Goal: Transaction & Acquisition: Purchase product/service

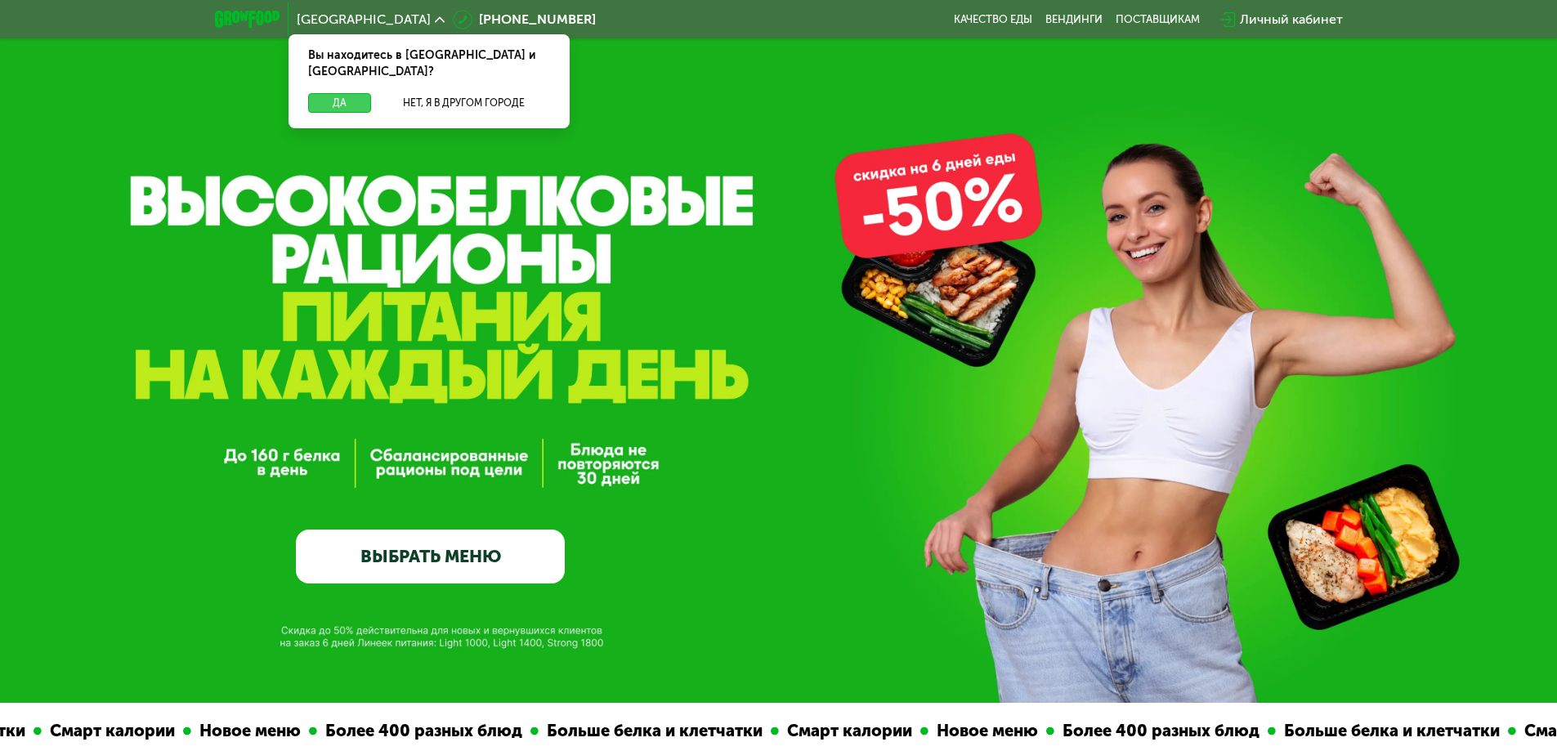
click at [329, 93] on button "Да" at bounding box center [339, 103] width 63 height 20
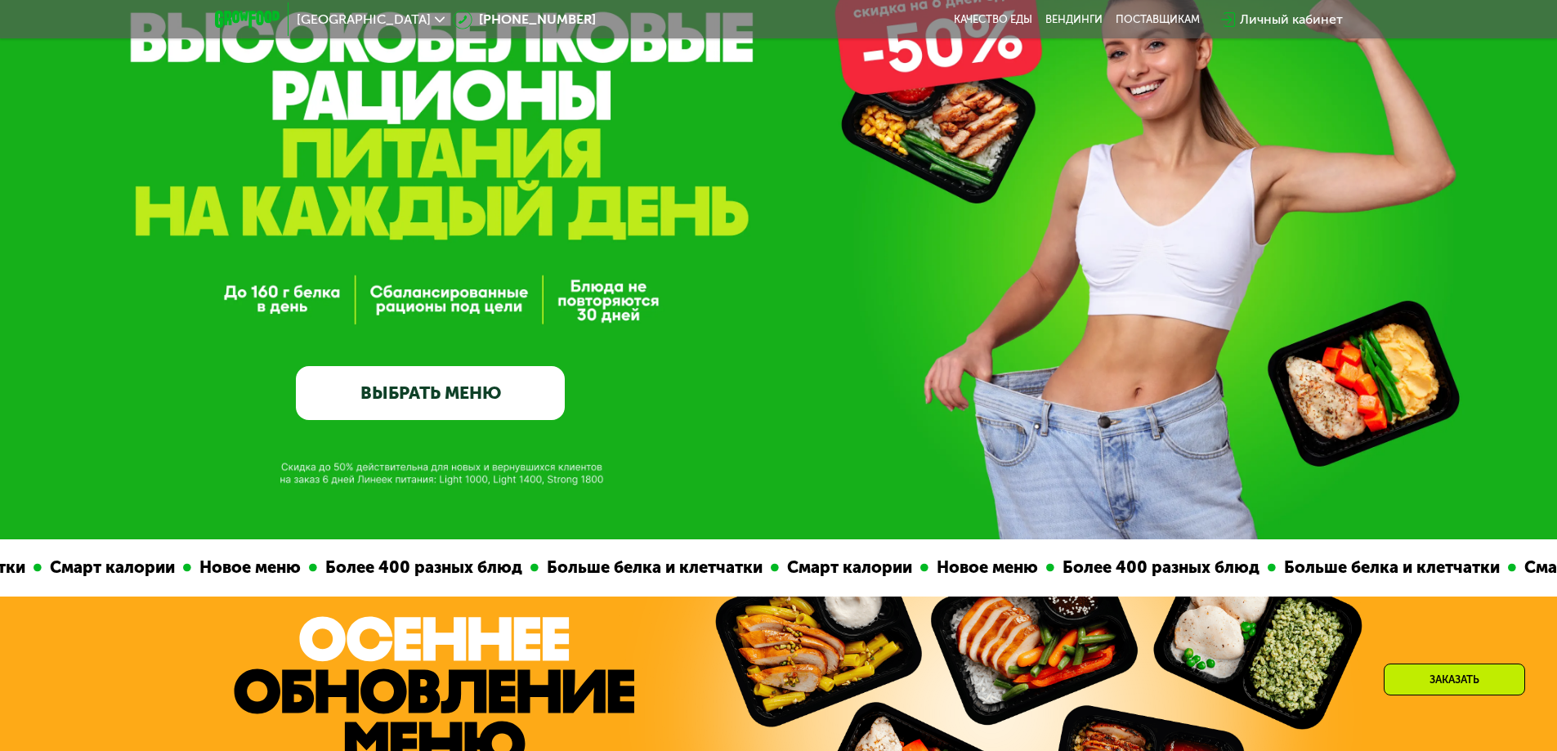
click at [402, 391] on link "ВЫБРАТЬ МЕНЮ" at bounding box center [430, 393] width 269 height 54
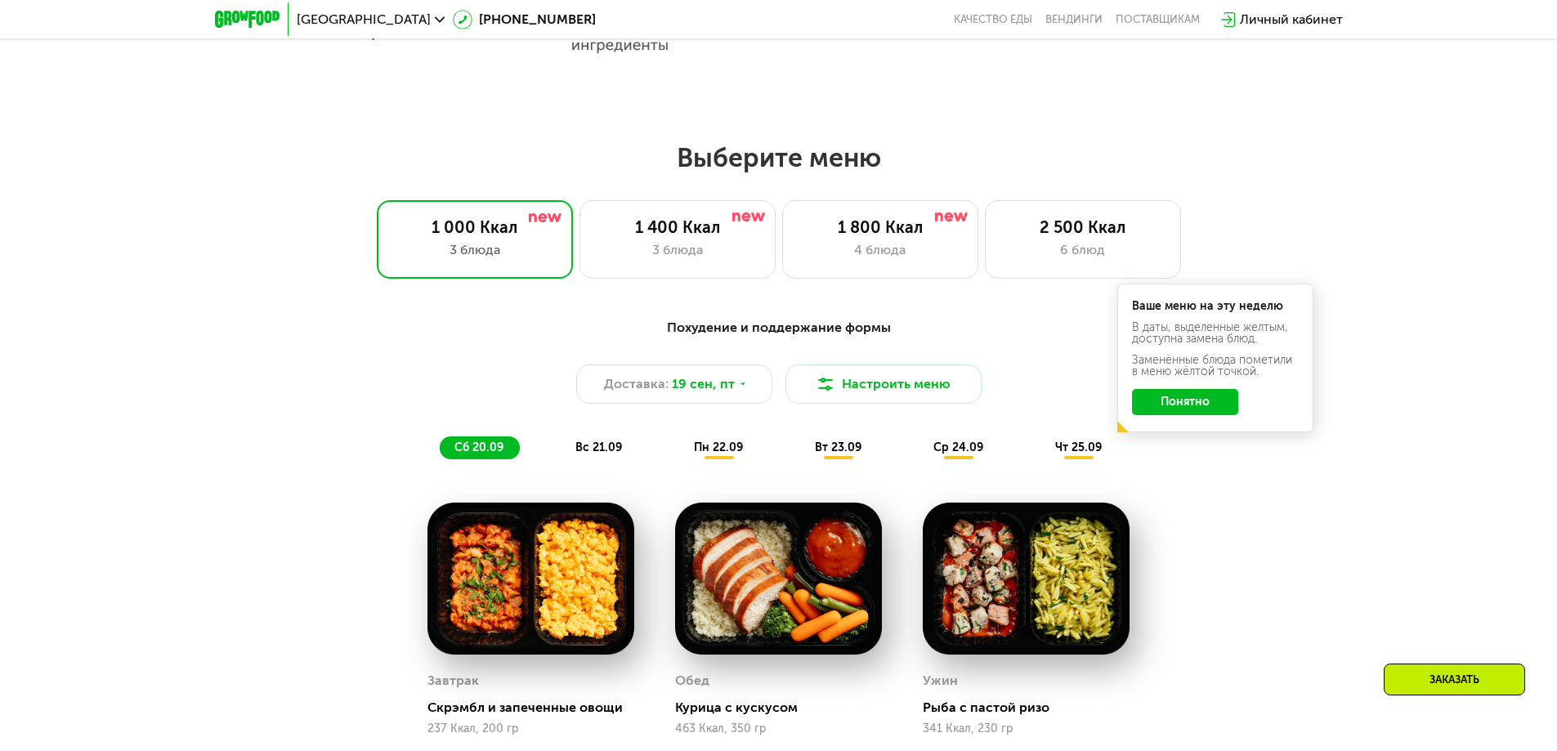
scroll to position [1355, 0]
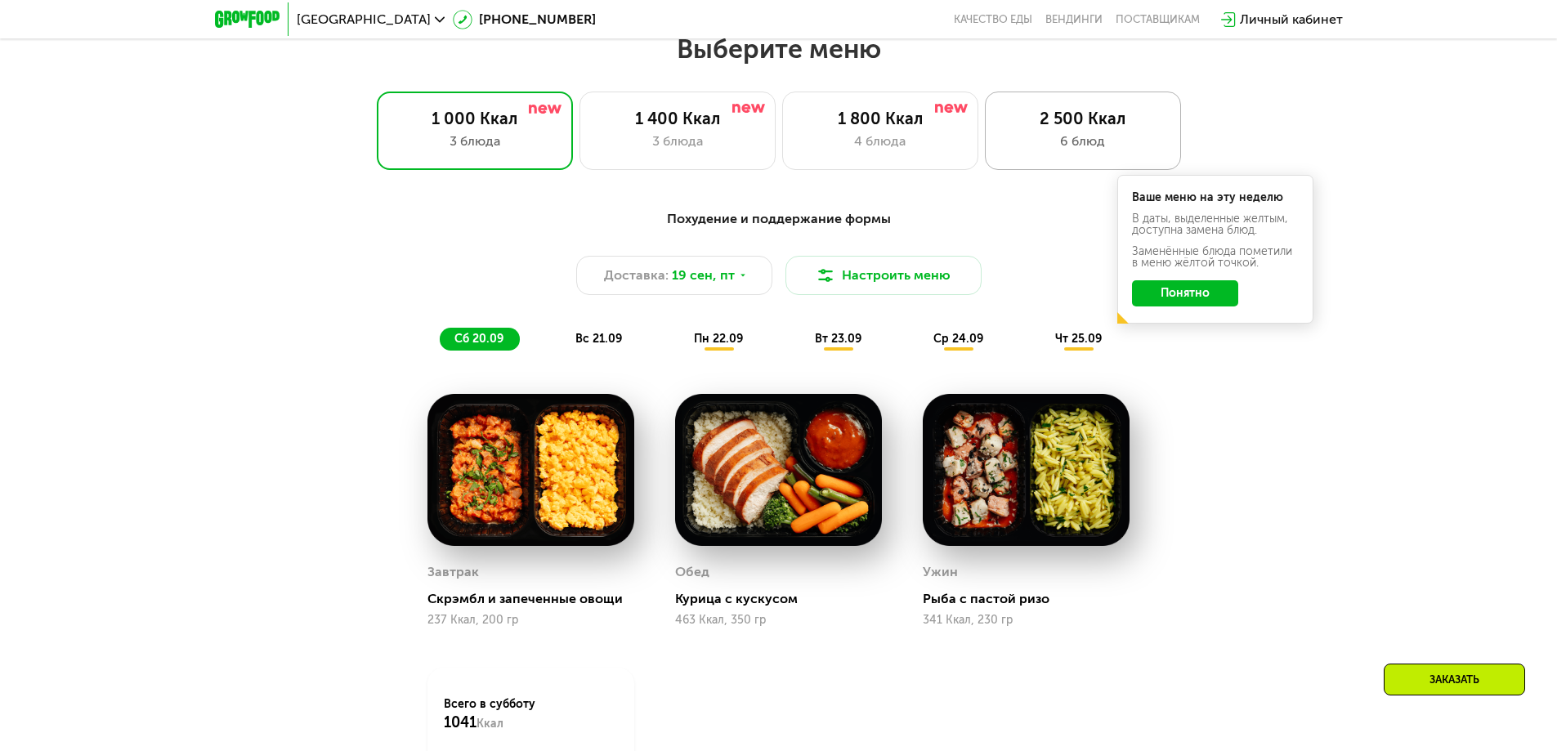
click at [1031, 148] on div "6 блюд" at bounding box center [1083, 142] width 162 height 20
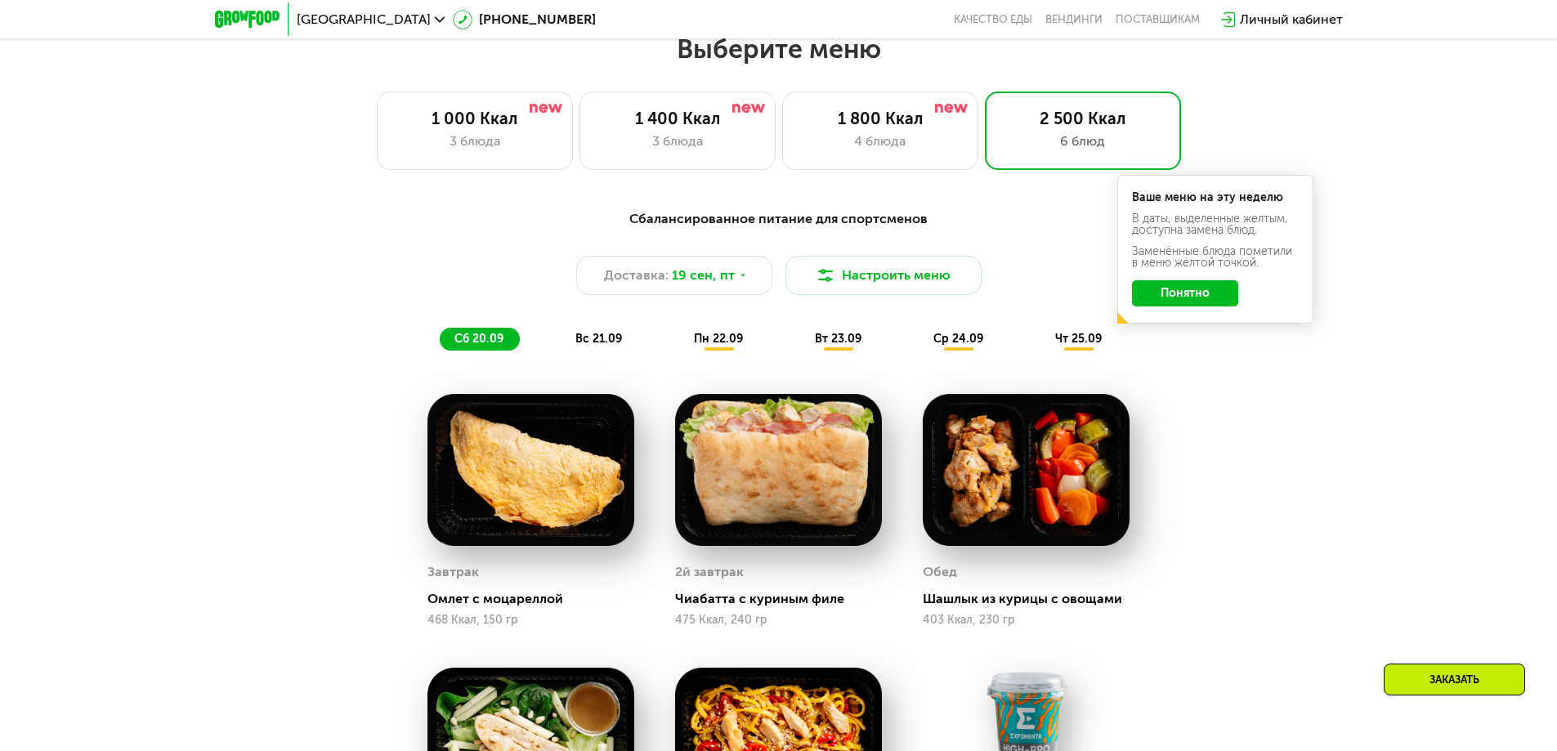
click at [1201, 302] on button "Понятно" at bounding box center [1185, 293] width 106 height 26
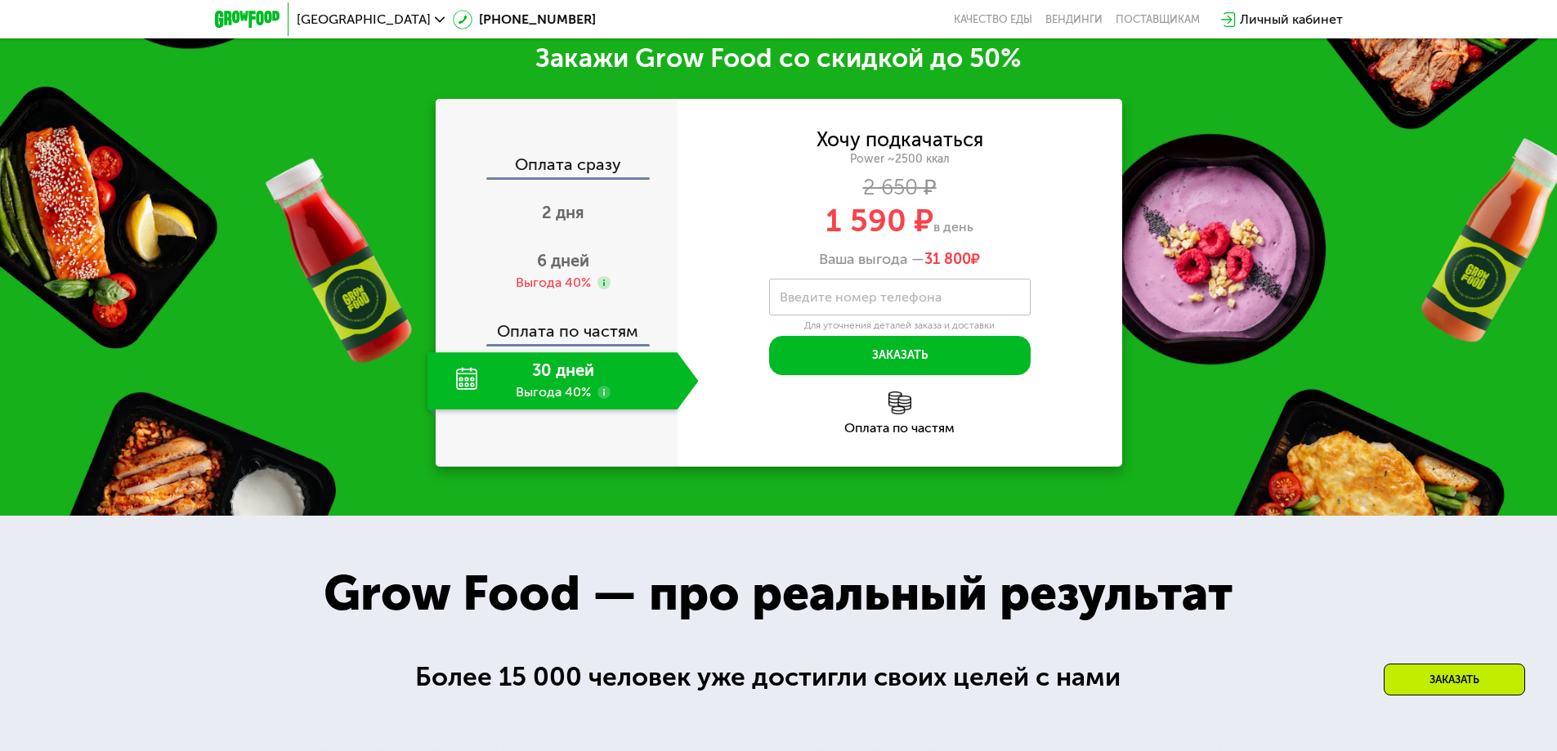
scroll to position [2581, 0]
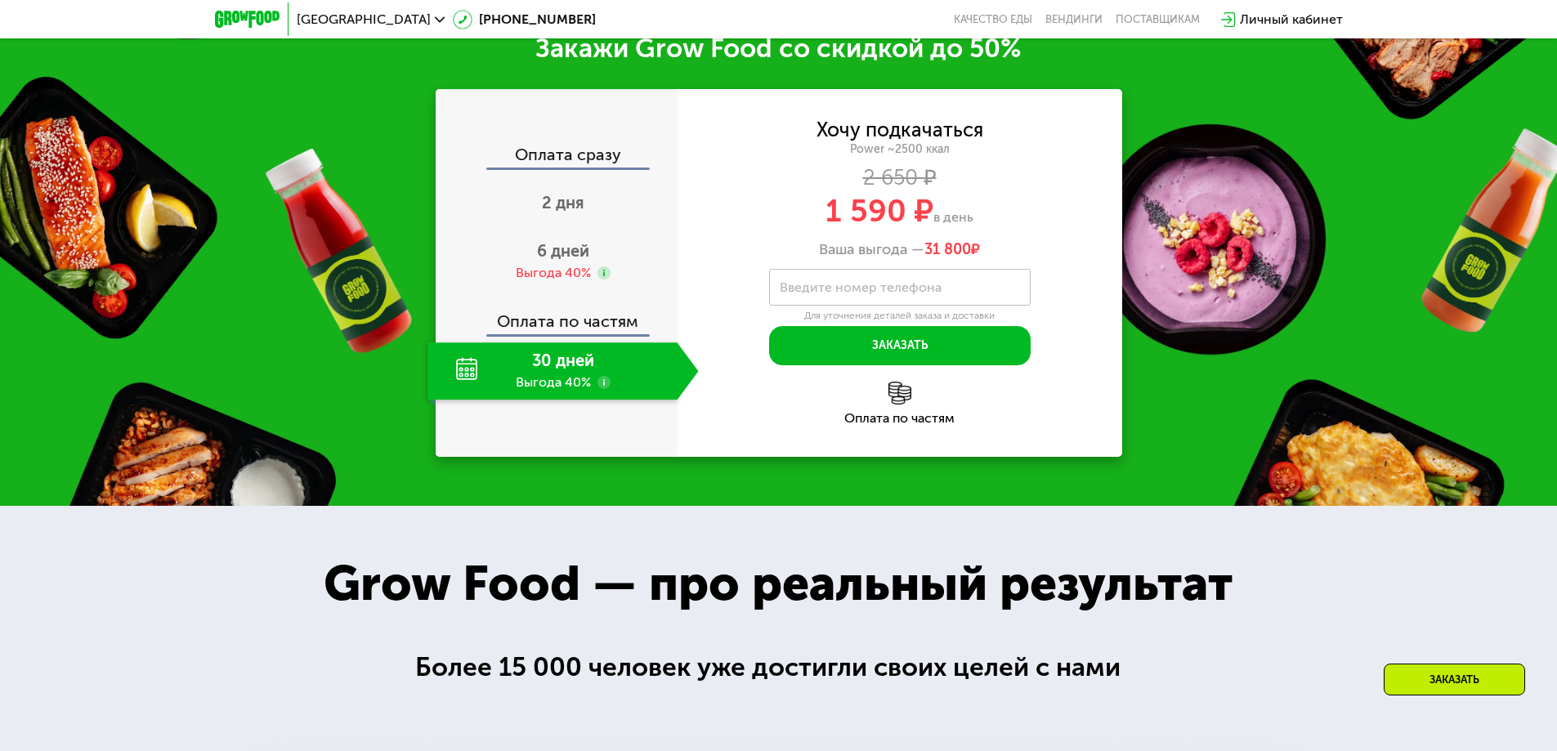
drag, startPoint x: 844, startPoint y: 256, endPoint x: 993, endPoint y: 254, distance: 148.8
click at [993, 254] on div "Ваша выгода — 31 800 ₽" at bounding box center [900, 250] width 445 height 18
click at [1039, 247] on div "Ваша выгода — 31 800 ₽" at bounding box center [900, 250] width 445 height 18
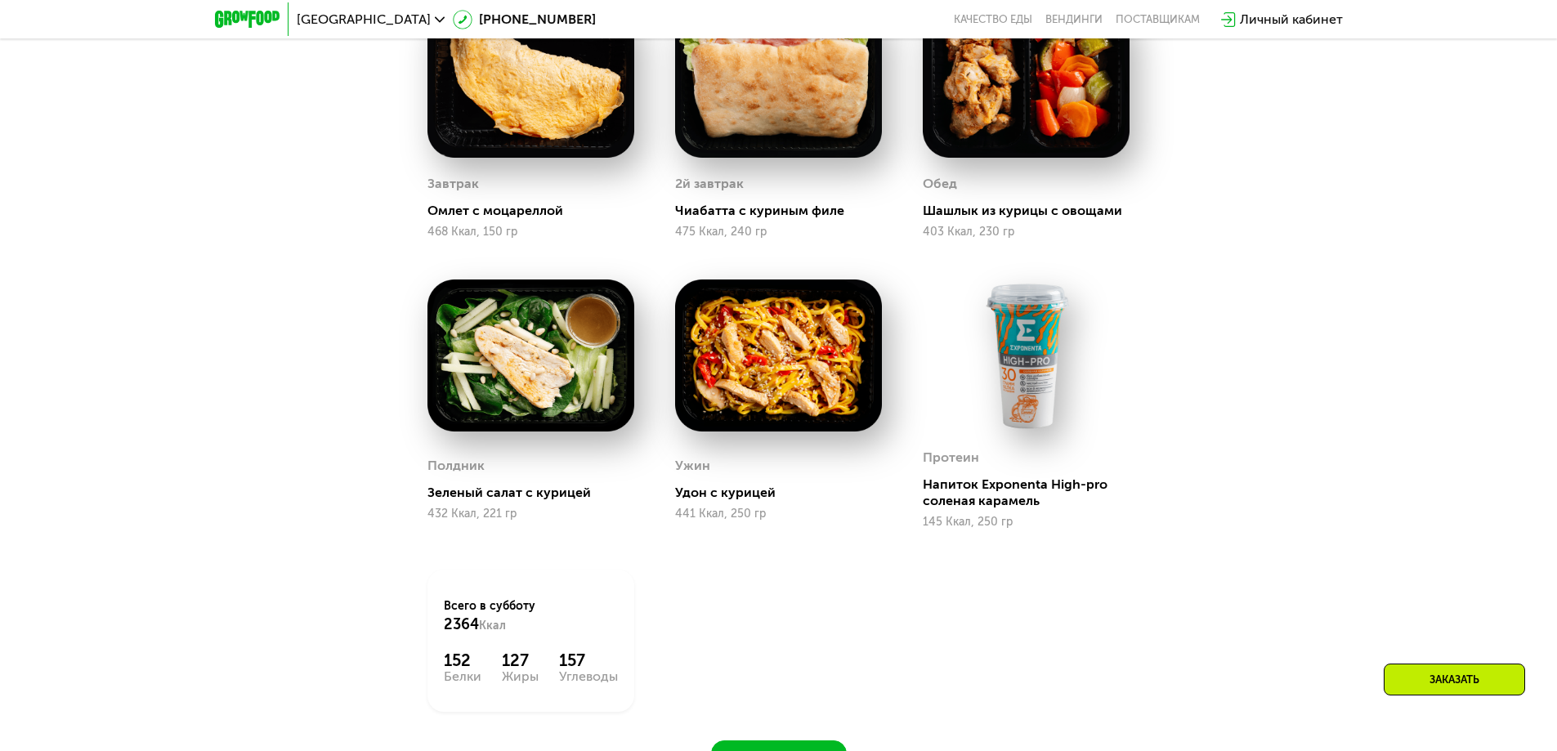
scroll to position [1764, 0]
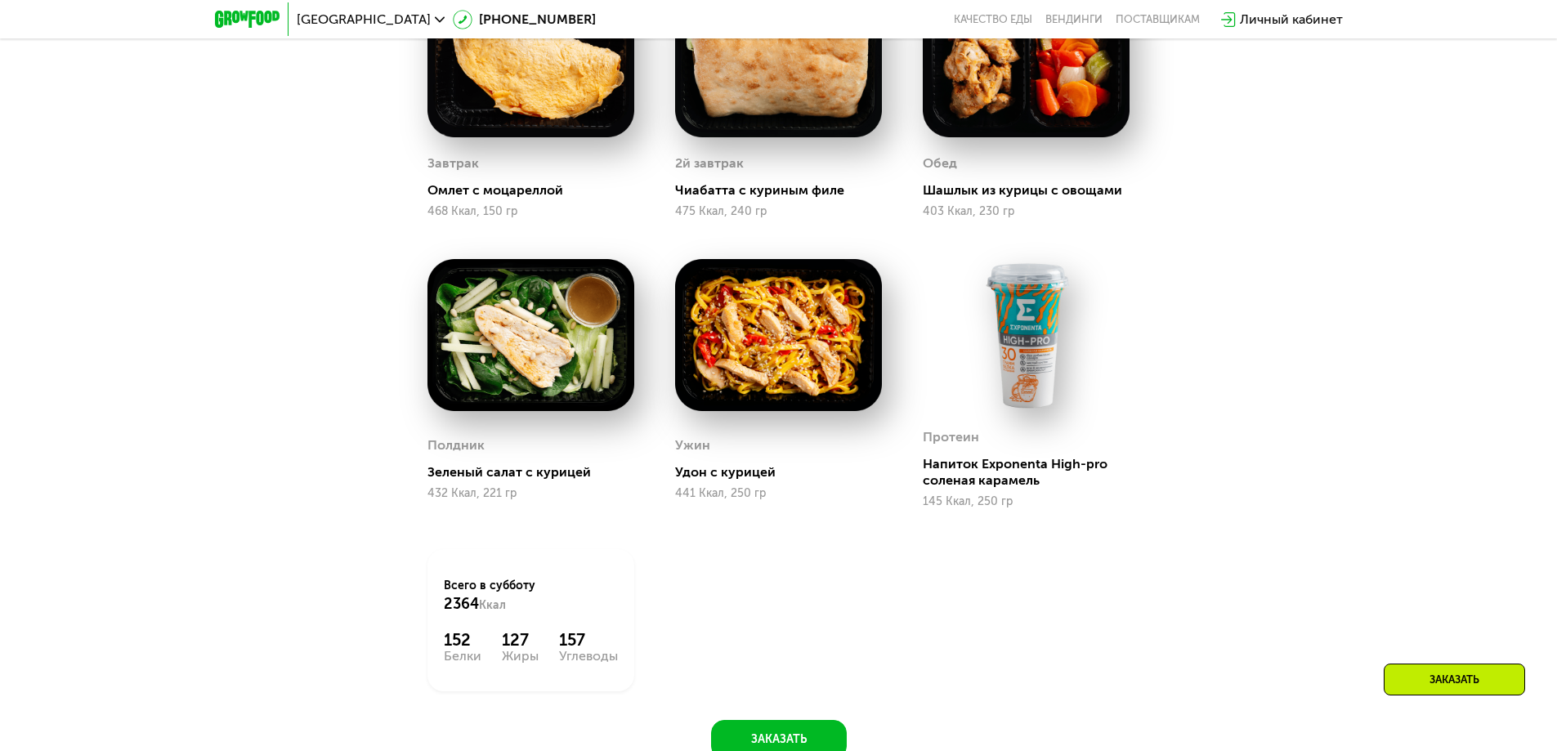
click at [1038, 333] on img at bounding box center [1026, 335] width 207 height 152
drag, startPoint x: 924, startPoint y: 433, endPoint x: 1116, endPoint y: 484, distance: 198.6
click at [1116, 484] on div "Протеин Напиток Exponenta High-pro соленая карамель 145 Ккал, 250 гр" at bounding box center [1026, 466] width 207 height 83
click at [1116, 484] on div "Напиток Exponenta High-pro соленая карамель" at bounding box center [1033, 472] width 220 height 33
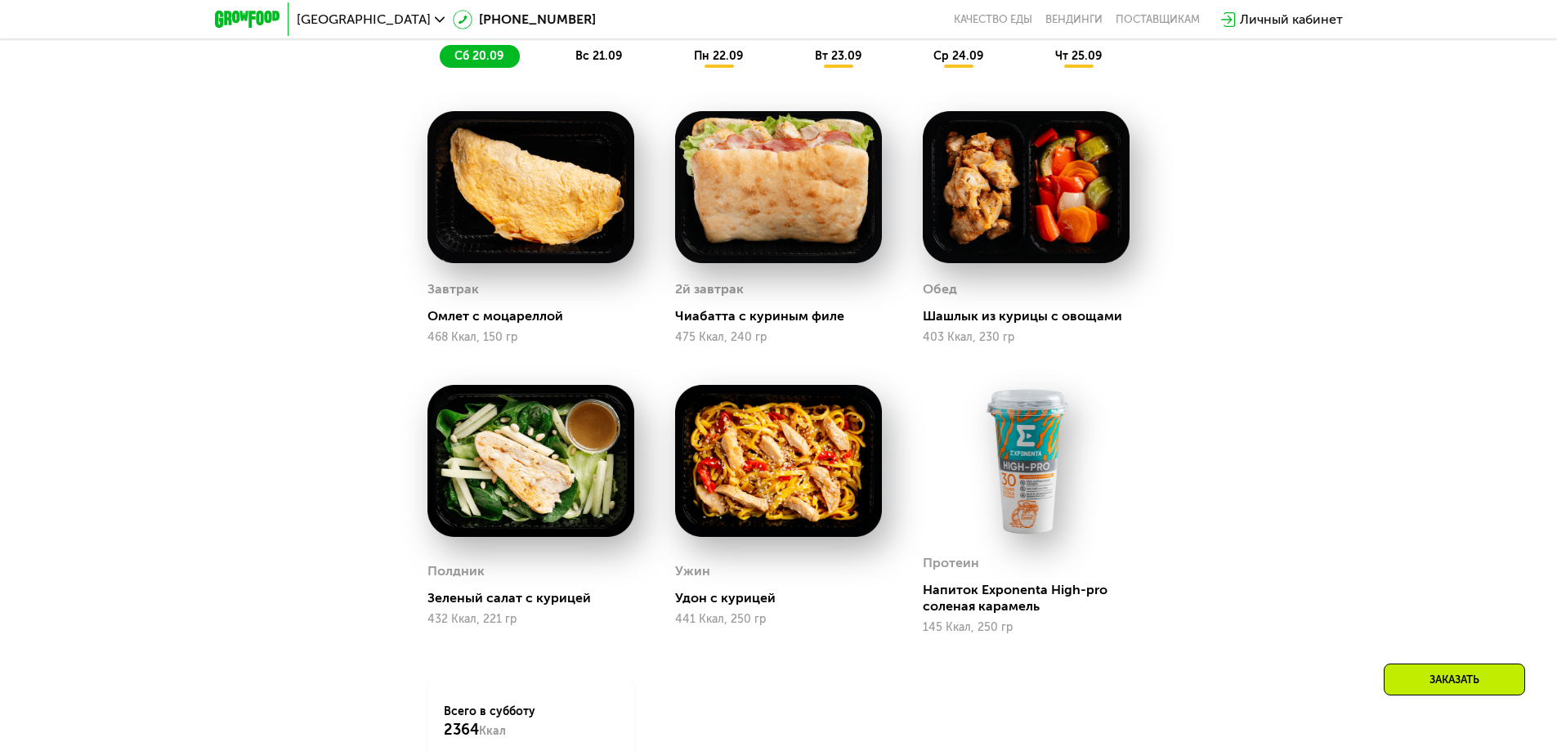
scroll to position [1600, 0]
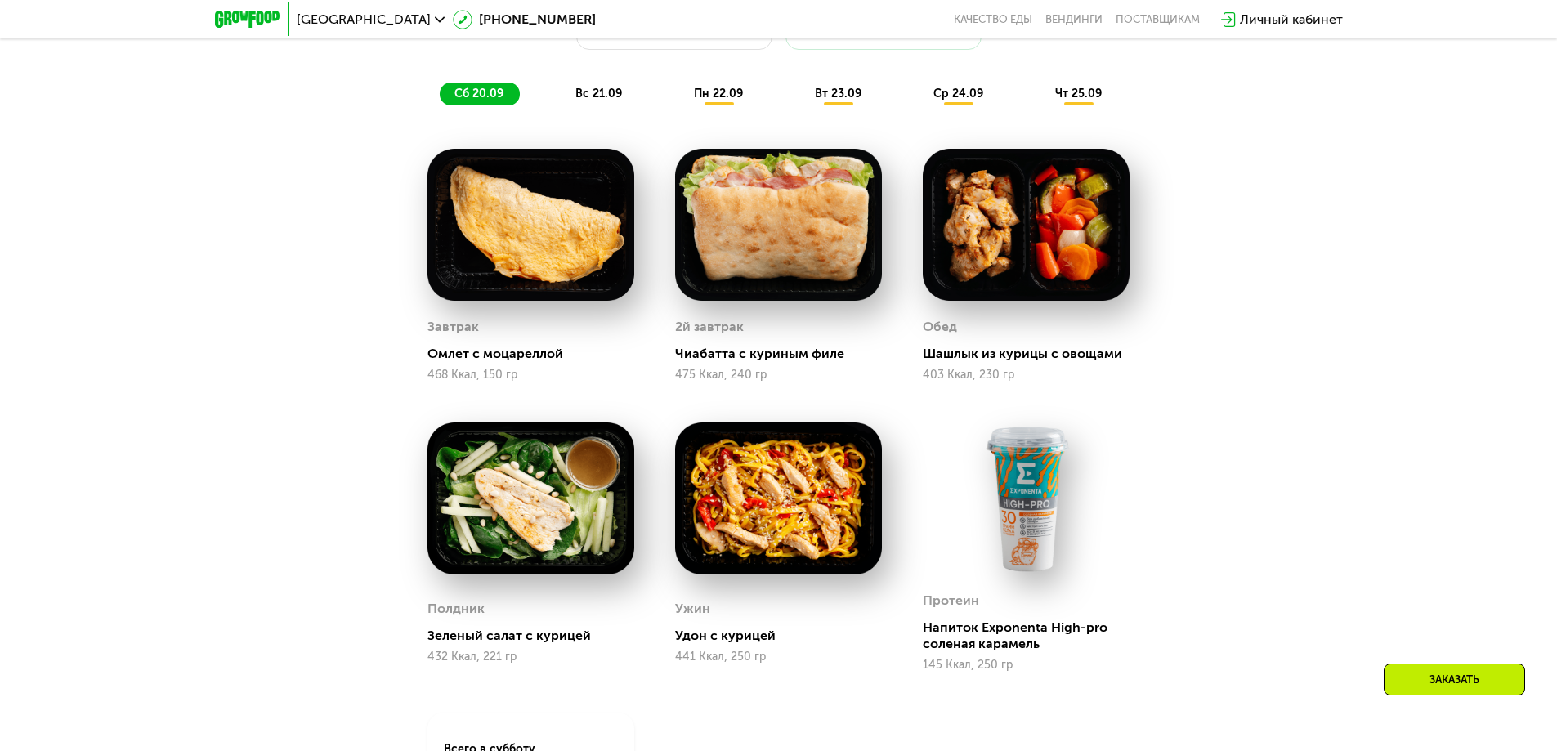
click at [582, 99] on span "вс 21.09" at bounding box center [598, 94] width 47 height 14
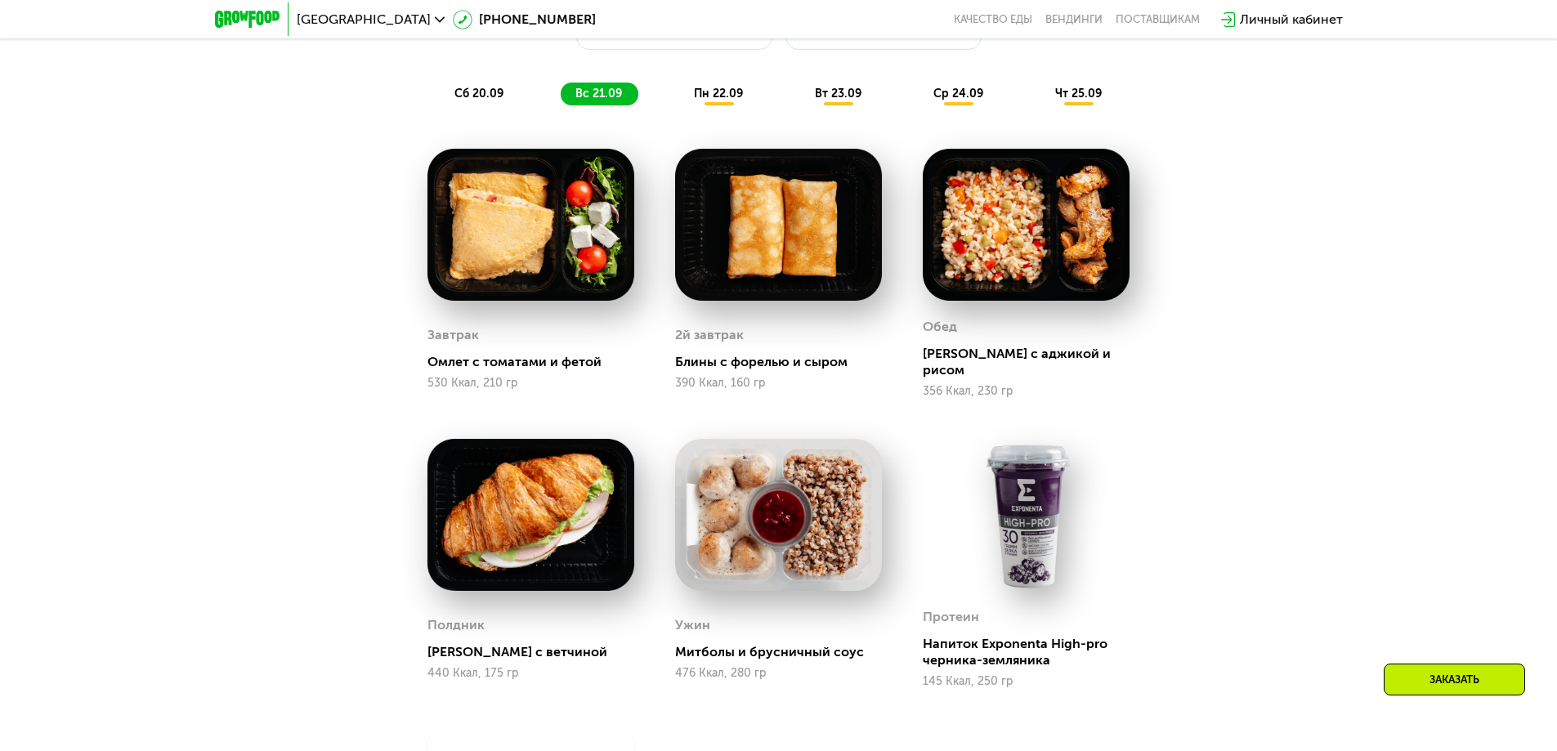
click at [712, 97] on span "пн 22.09" at bounding box center [718, 94] width 49 height 14
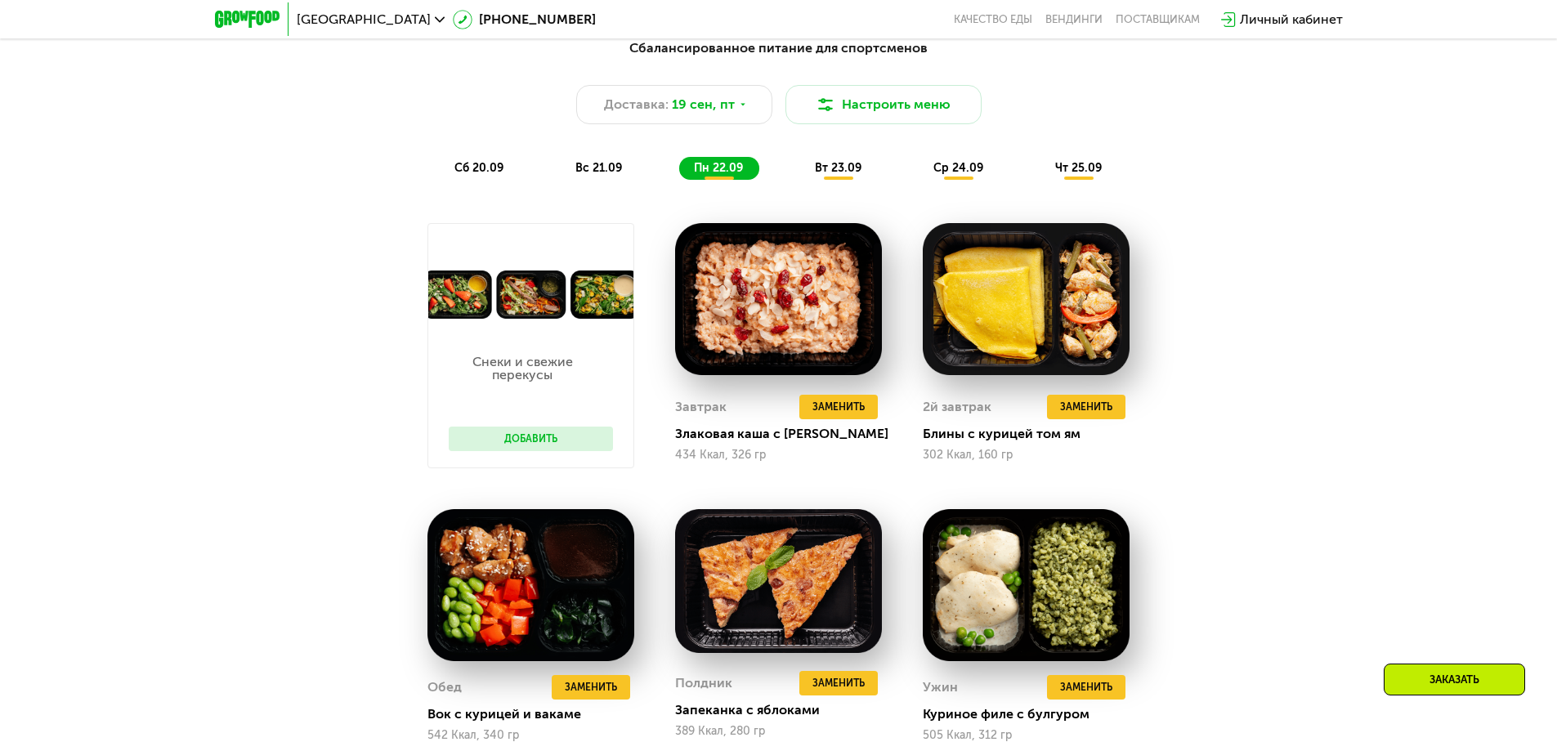
scroll to position [1519, 0]
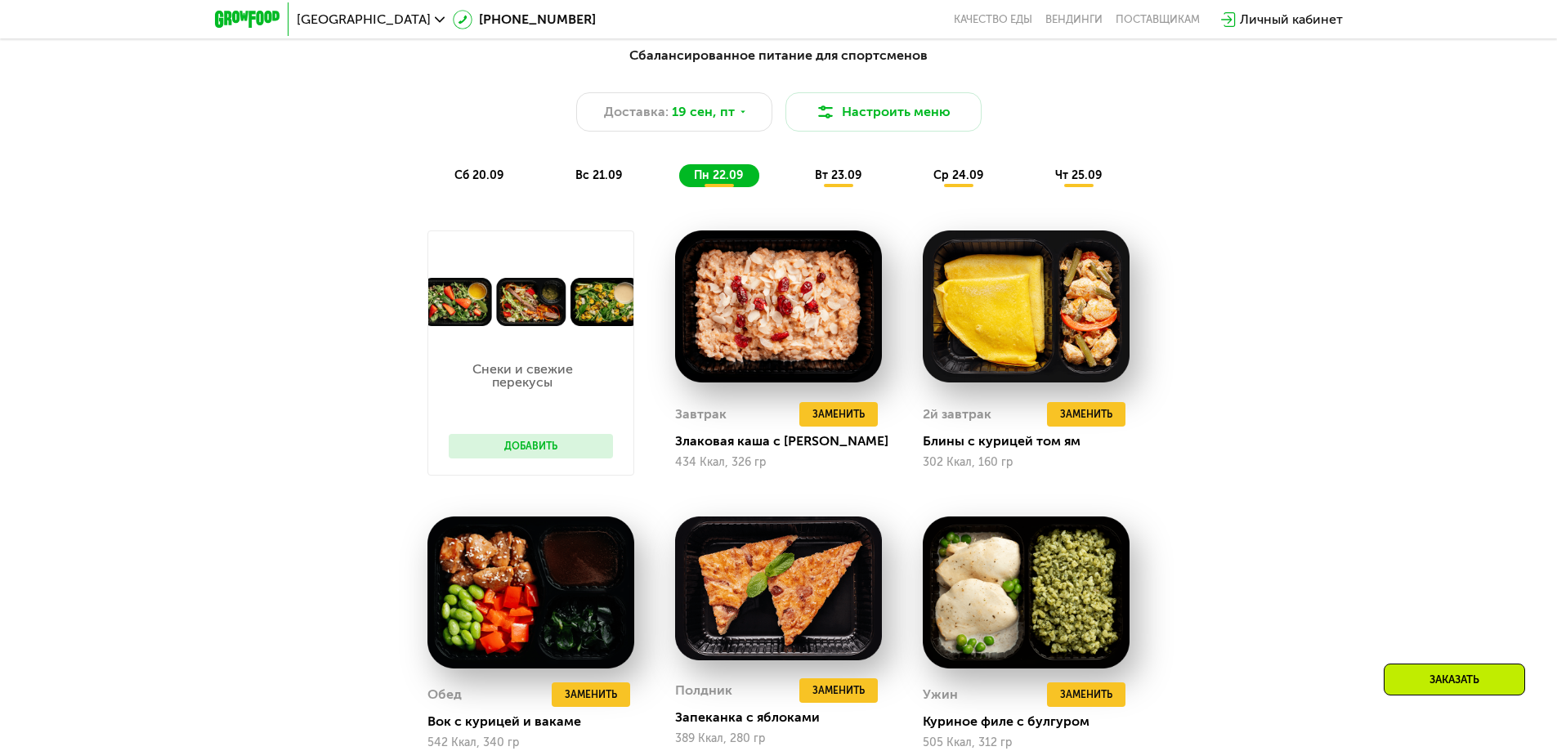
click at [599, 168] on div "Сбалансированное питание для спортсменов Доставка: 19 сен, пт Настроить меню сб…" at bounding box center [779, 116] width 968 height 141
click at [597, 177] on span "вс 21.09" at bounding box center [598, 175] width 47 height 14
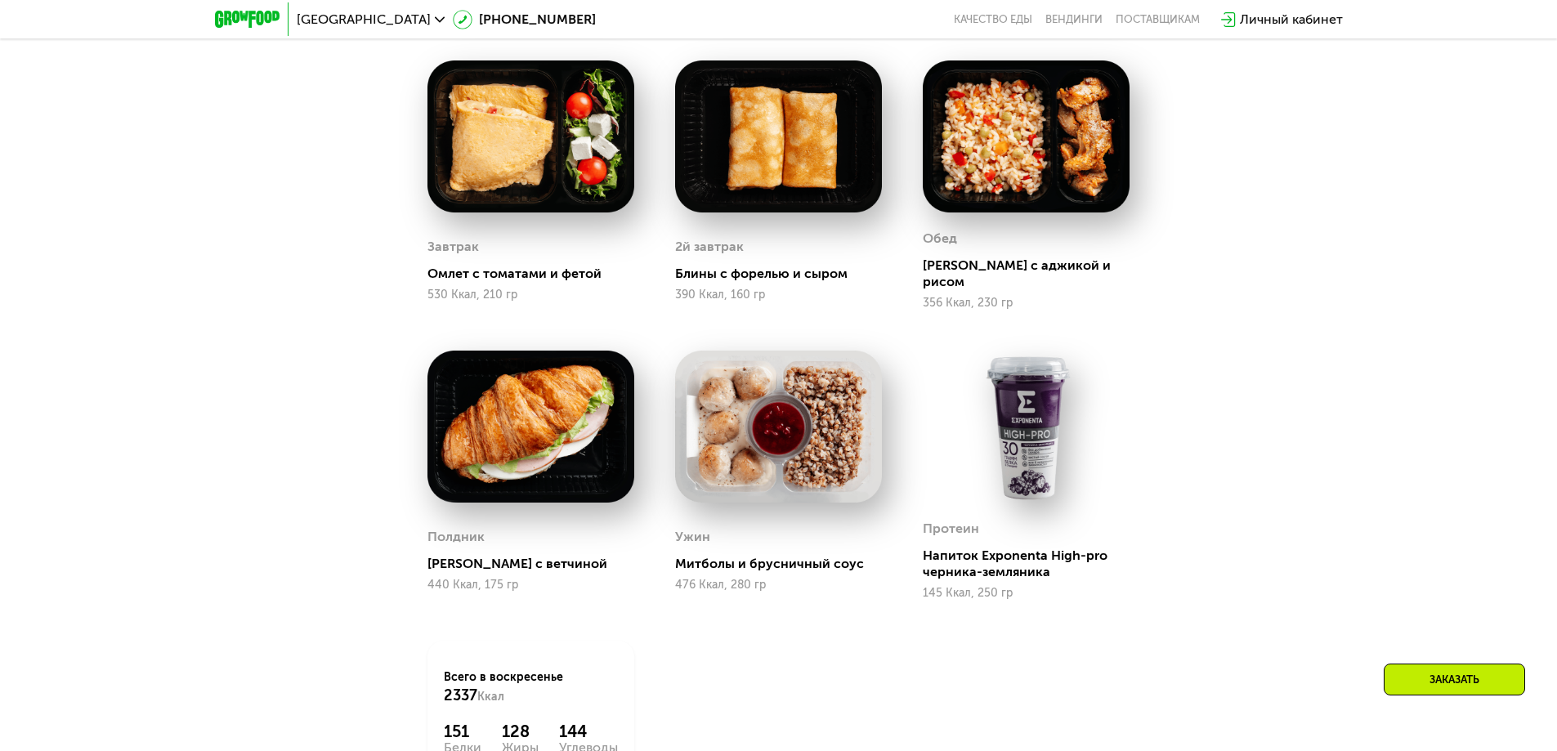
scroll to position [1764, 0]
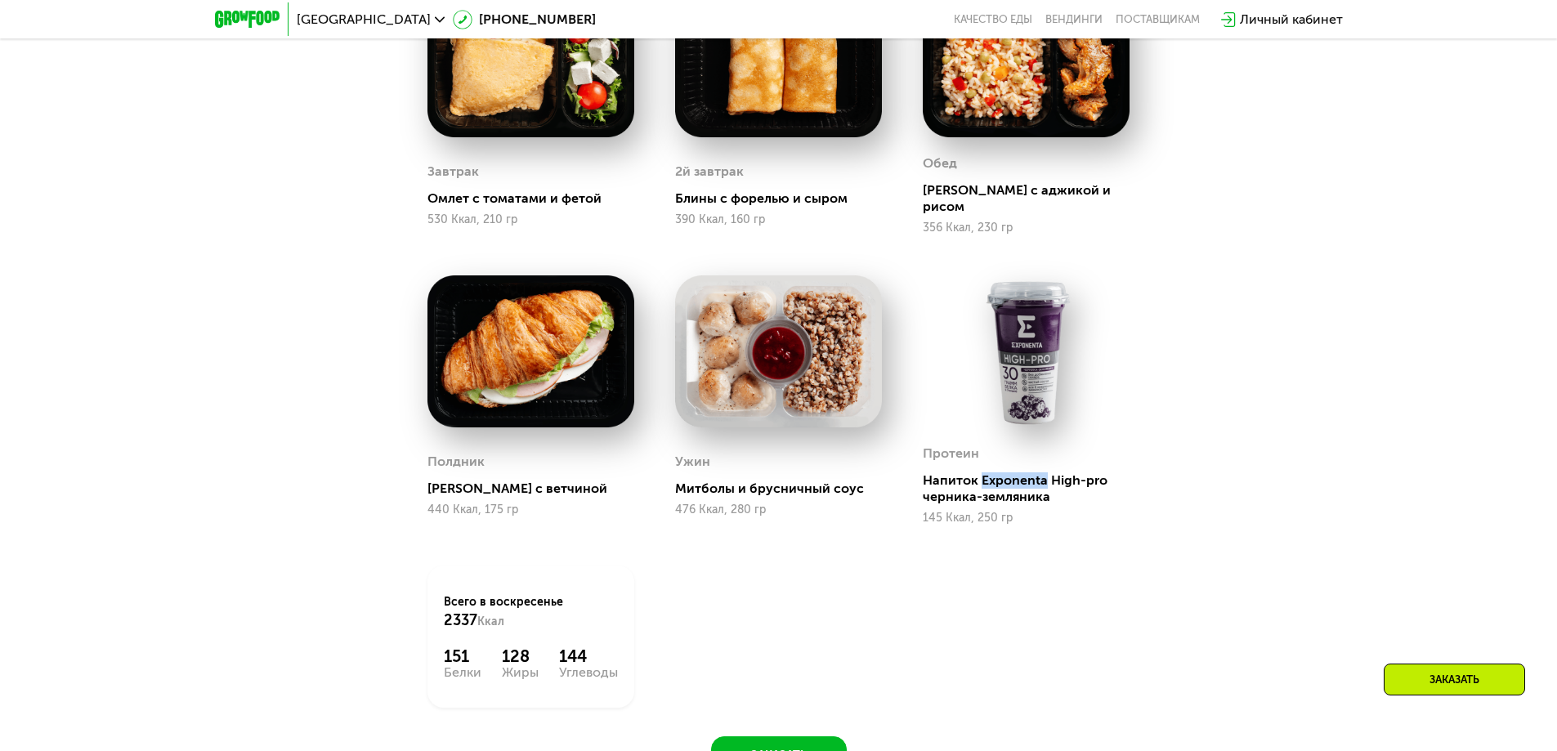
drag, startPoint x: 981, startPoint y: 467, endPoint x: 1053, endPoint y: 465, distance: 71.9
click at [1048, 472] on div "Напиток Exponenta High-pro черника-земляника" at bounding box center [1033, 488] width 220 height 33
copy div "Exponenta"
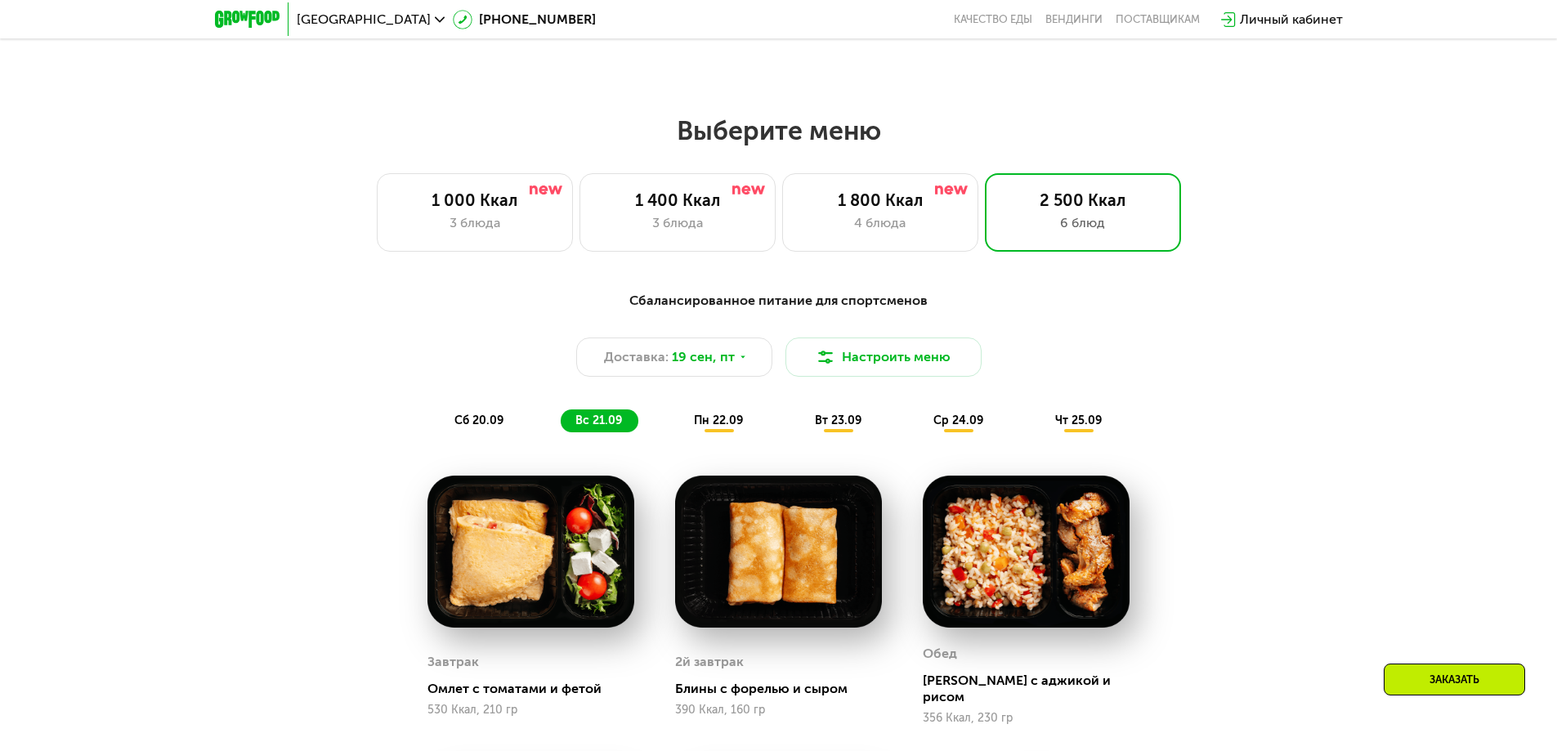
click at [718, 427] on span "пн 22.09" at bounding box center [718, 421] width 49 height 14
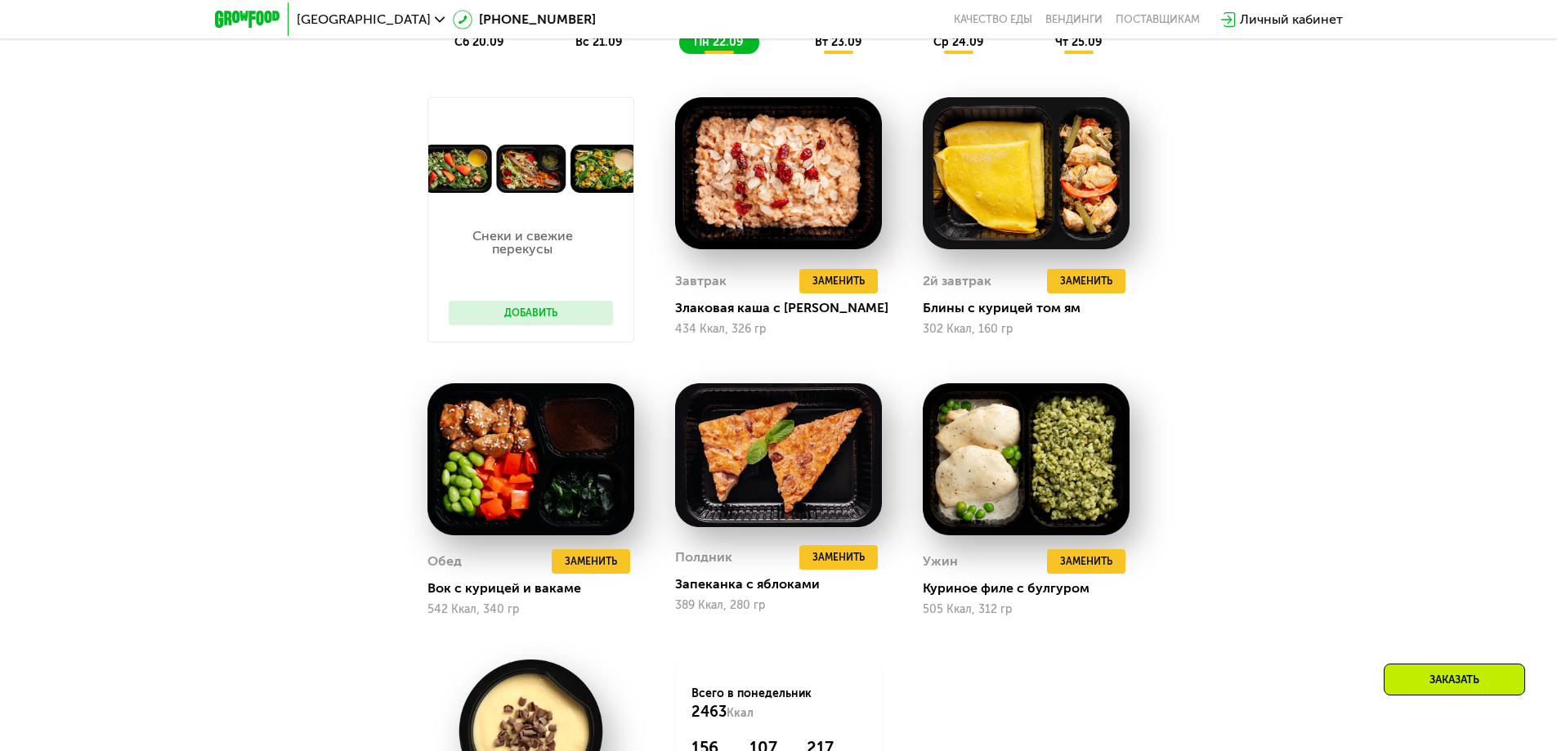
scroll to position [1600, 0]
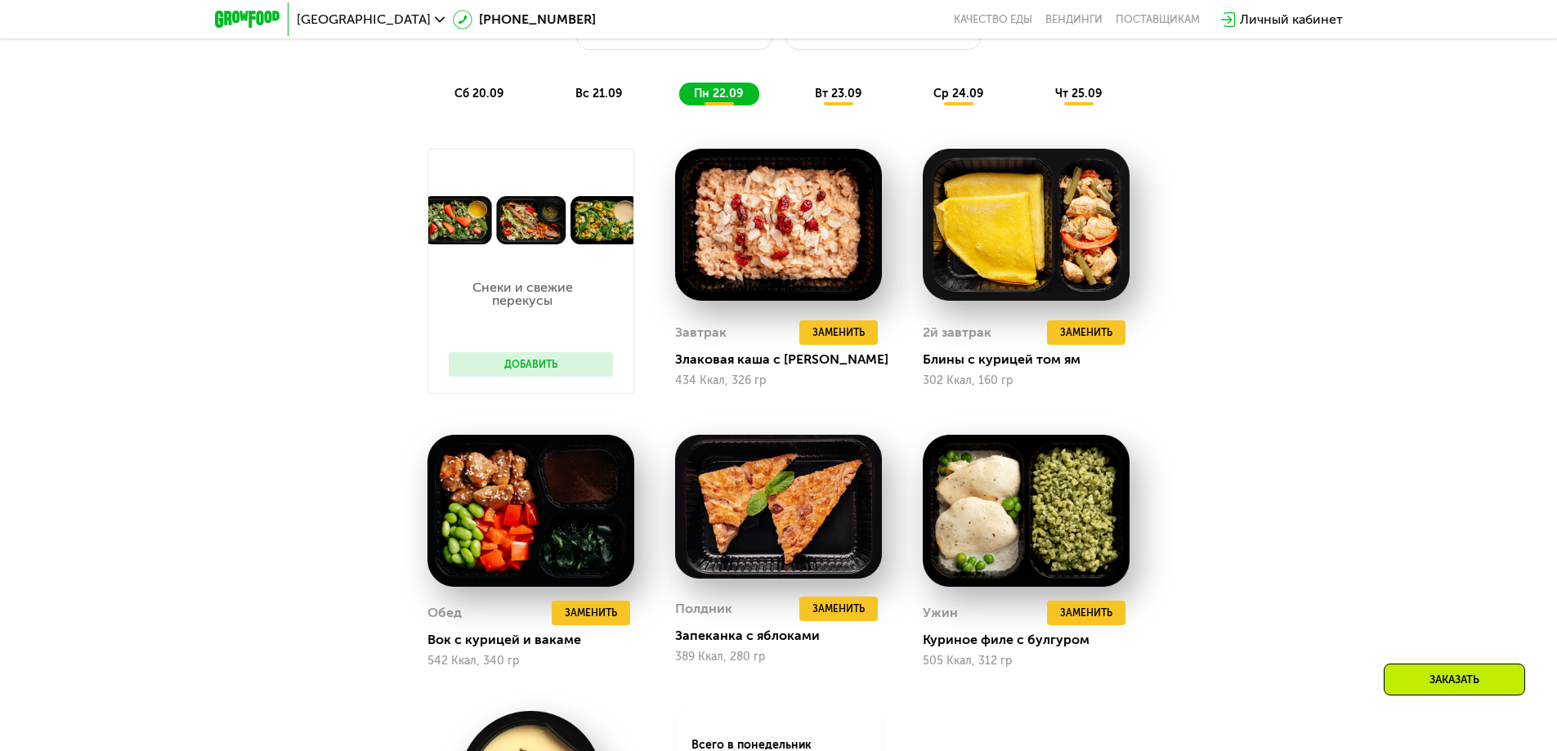
click at [832, 105] on div "вт 23.09" at bounding box center [839, 94] width 78 height 23
